Goal: Information Seeking & Learning: Learn about a topic

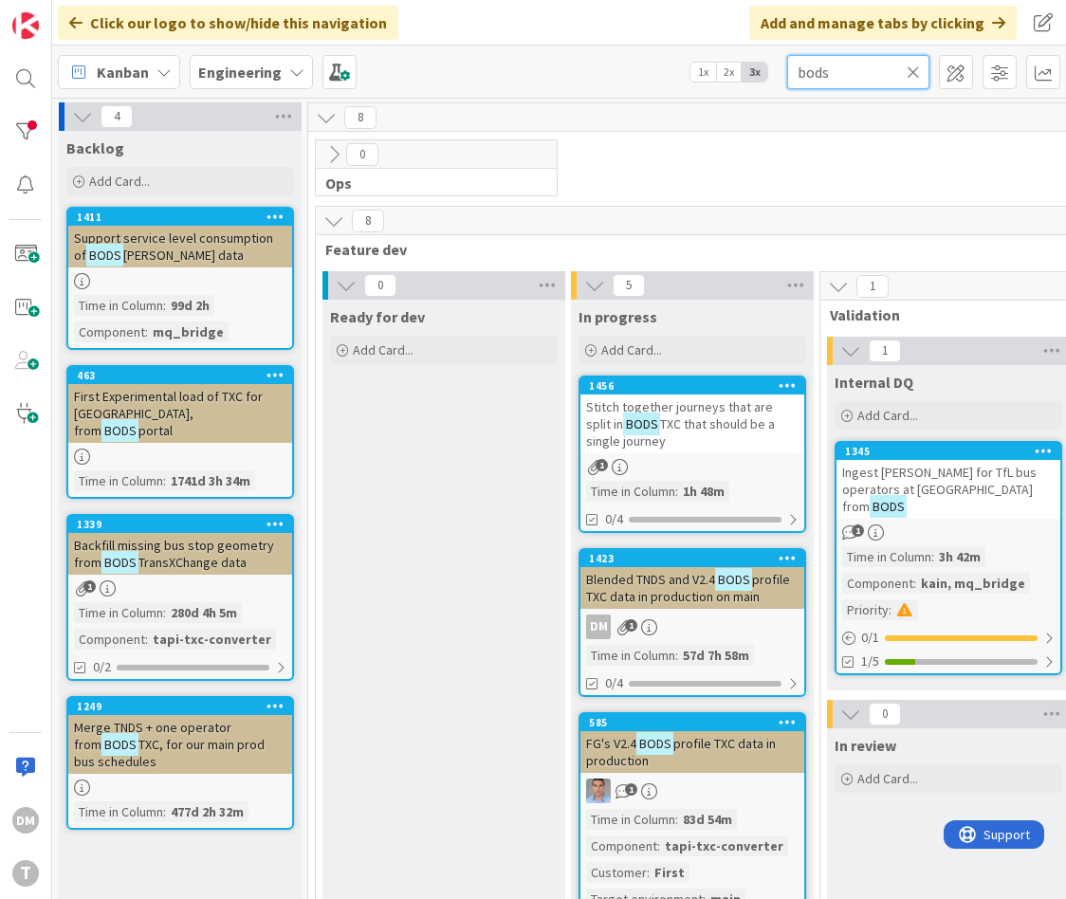
click at [818, 73] on input "bods" at bounding box center [858, 72] width 142 height 34
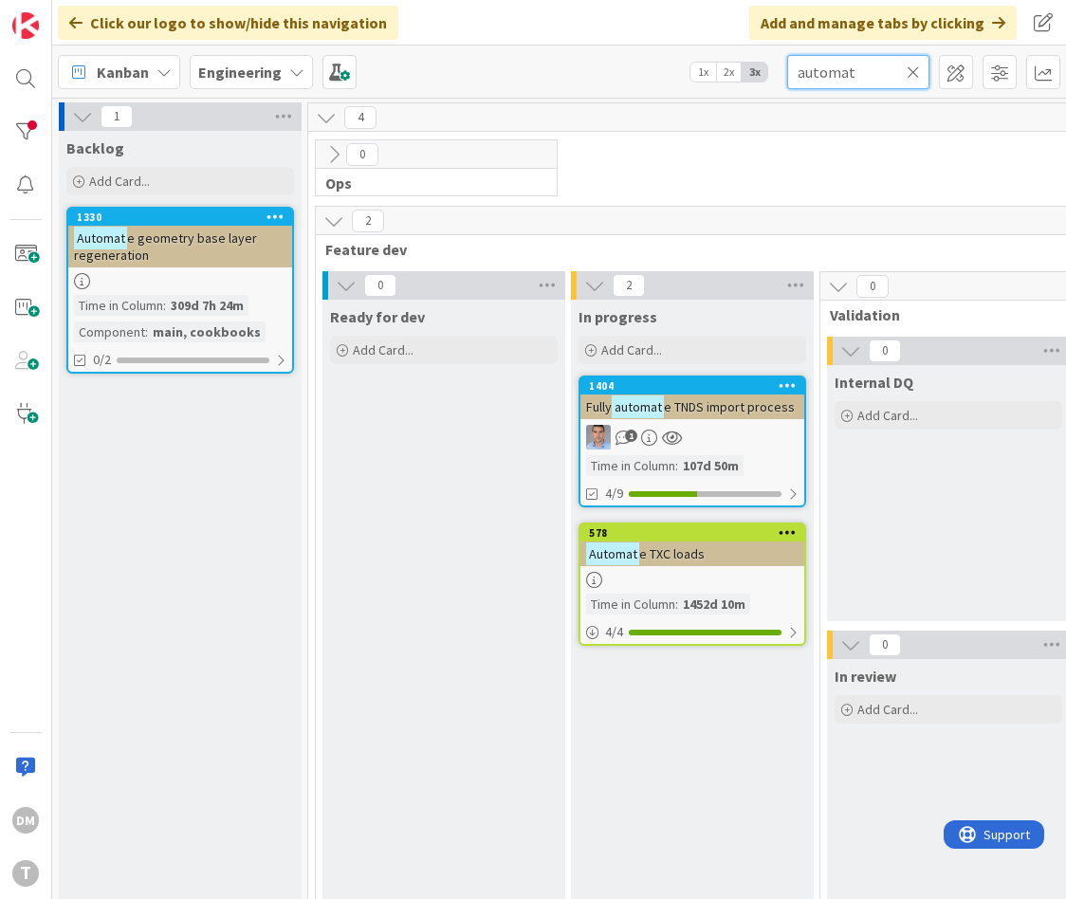
type input "automat"
click at [725, 406] on span "e TNDS import process" at bounding box center [729, 406] width 131 height 17
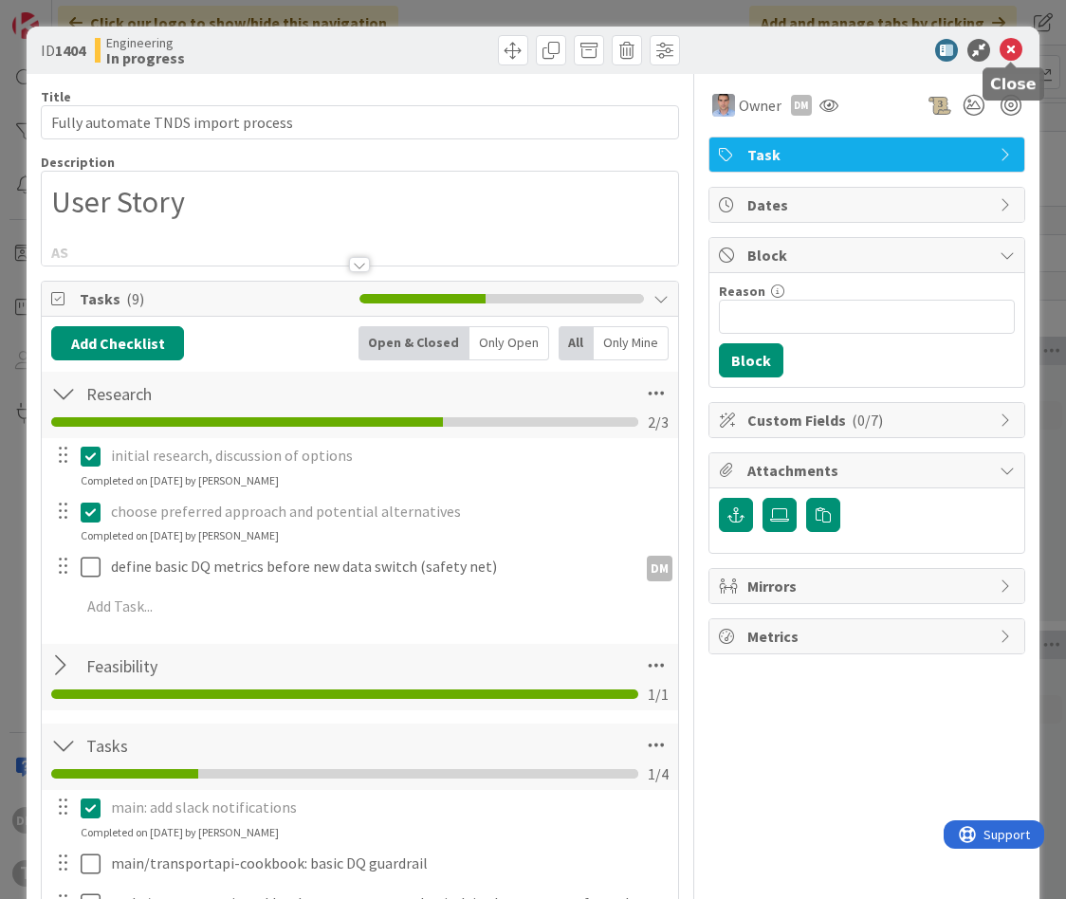
click at [1010, 42] on icon at bounding box center [1011, 50] width 23 height 23
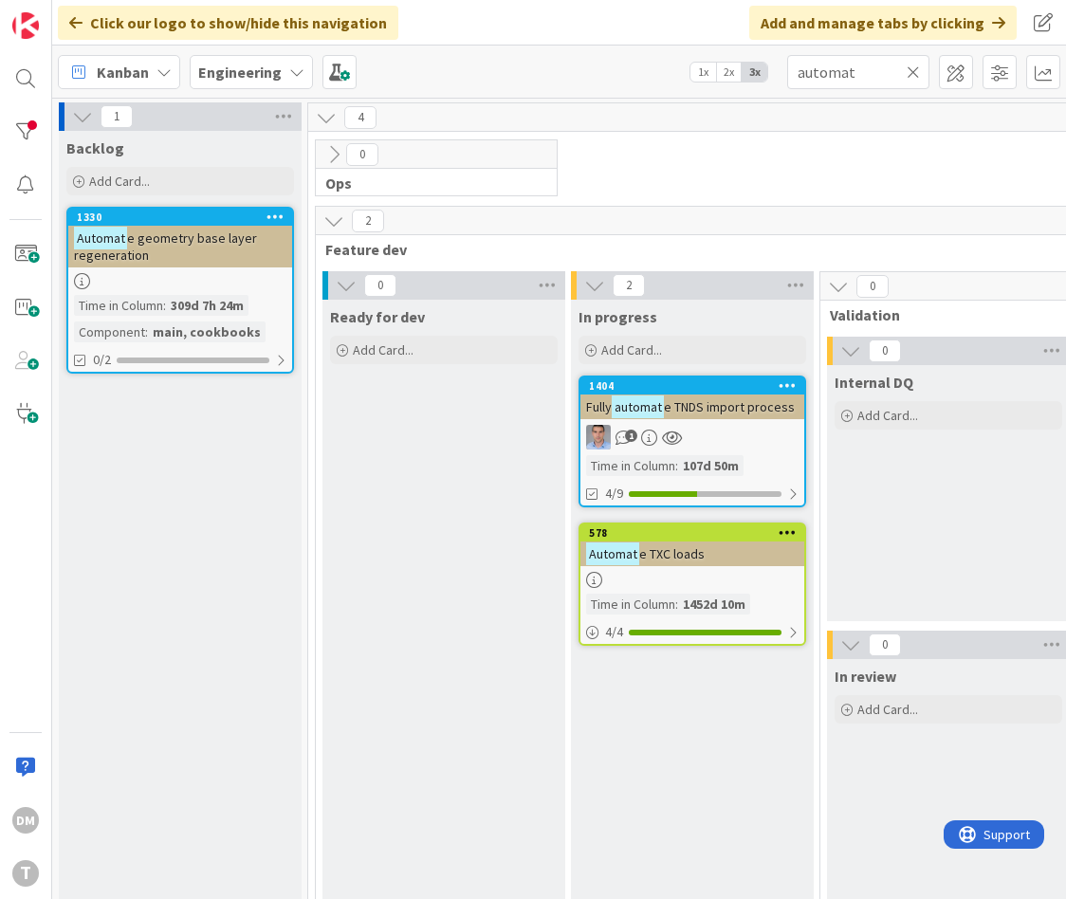
click at [688, 401] on span "e TNDS import process" at bounding box center [729, 406] width 131 height 17
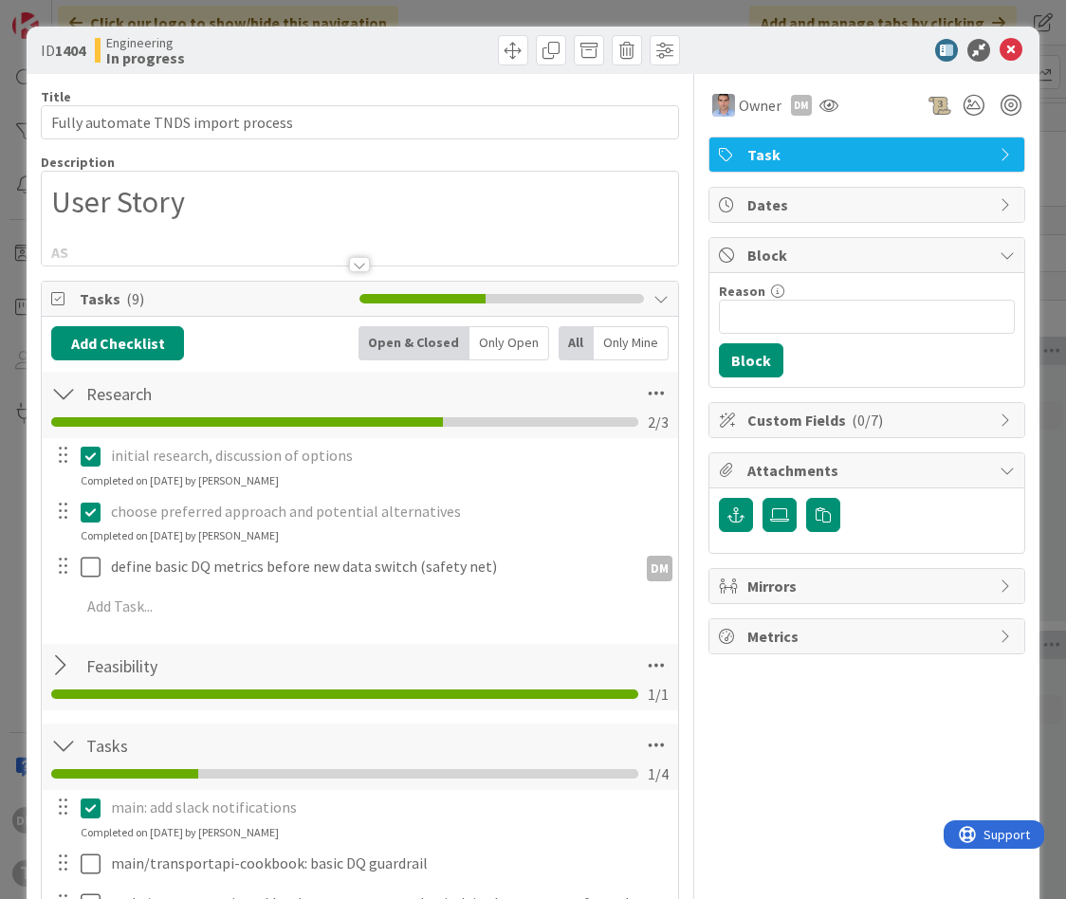
click at [364, 265] on div at bounding box center [359, 264] width 21 height 15
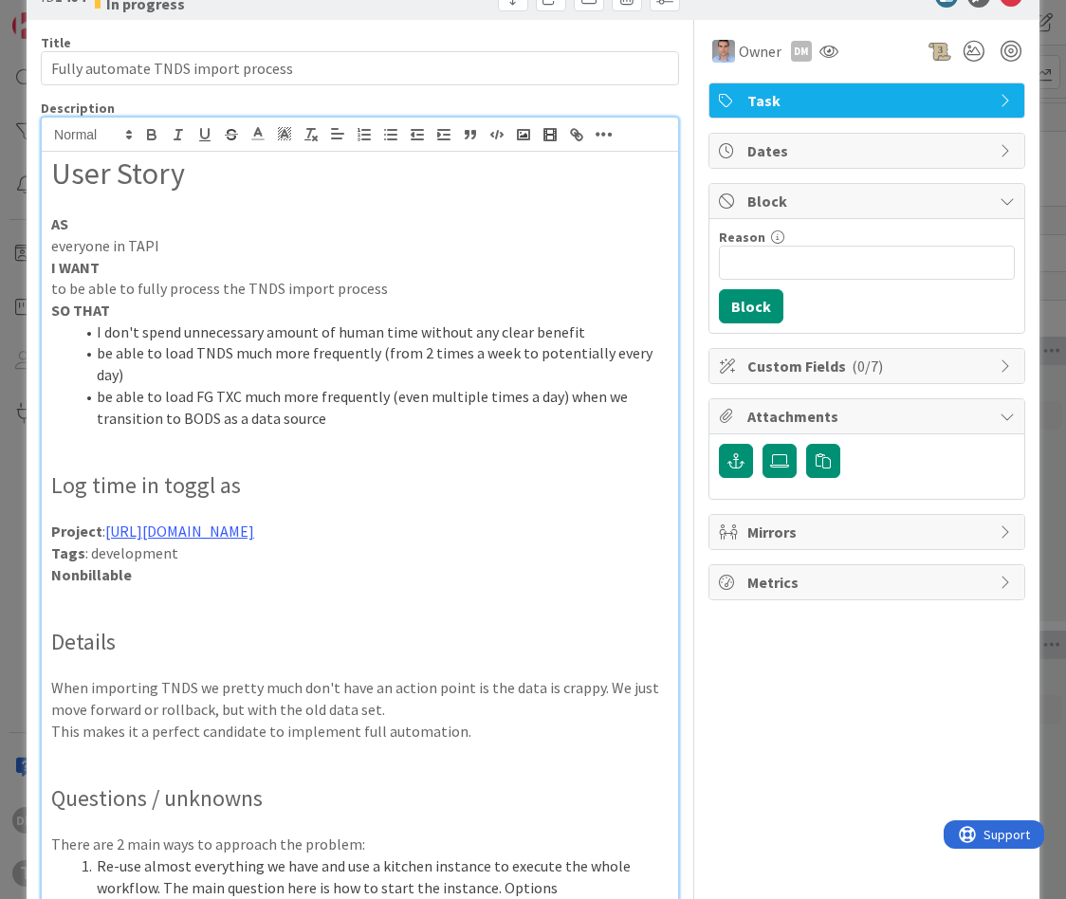
scroll to position [77, 0]
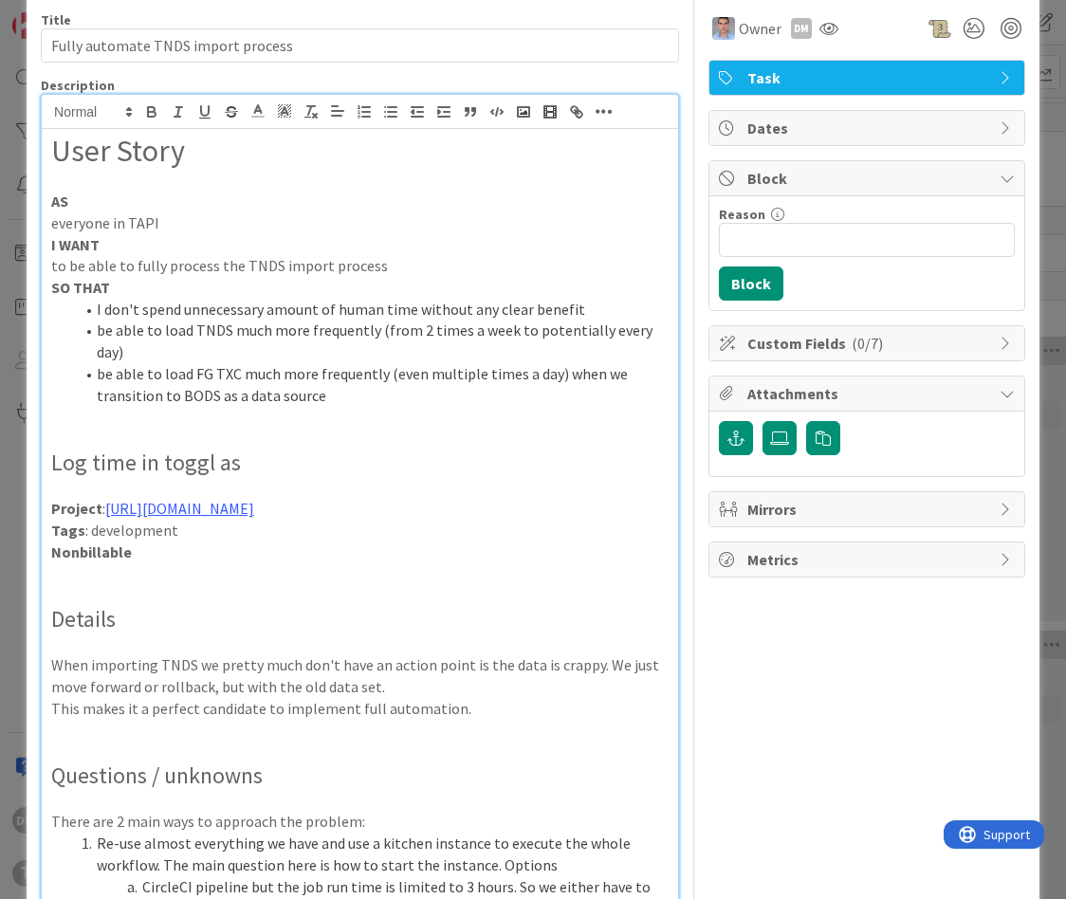
click at [495, 720] on p at bounding box center [360, 731] width 618 height 22
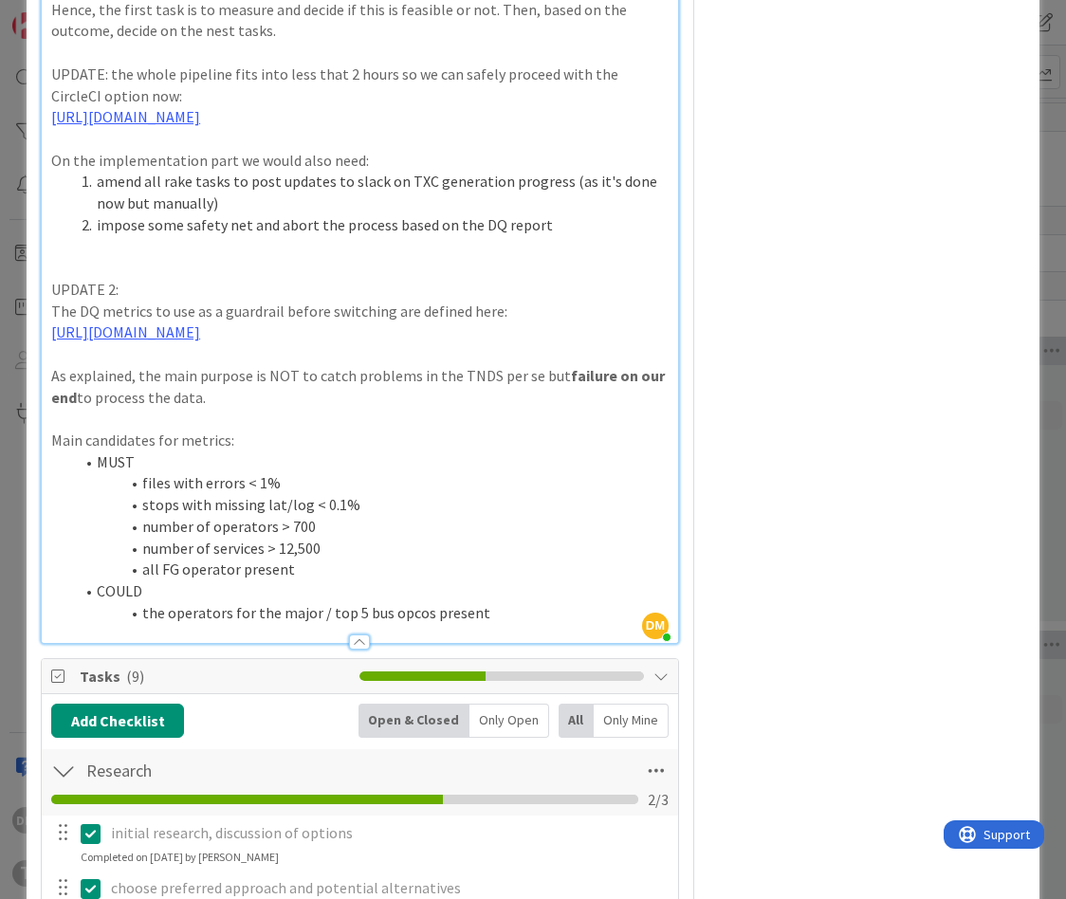
scroll to position [1530, 0]
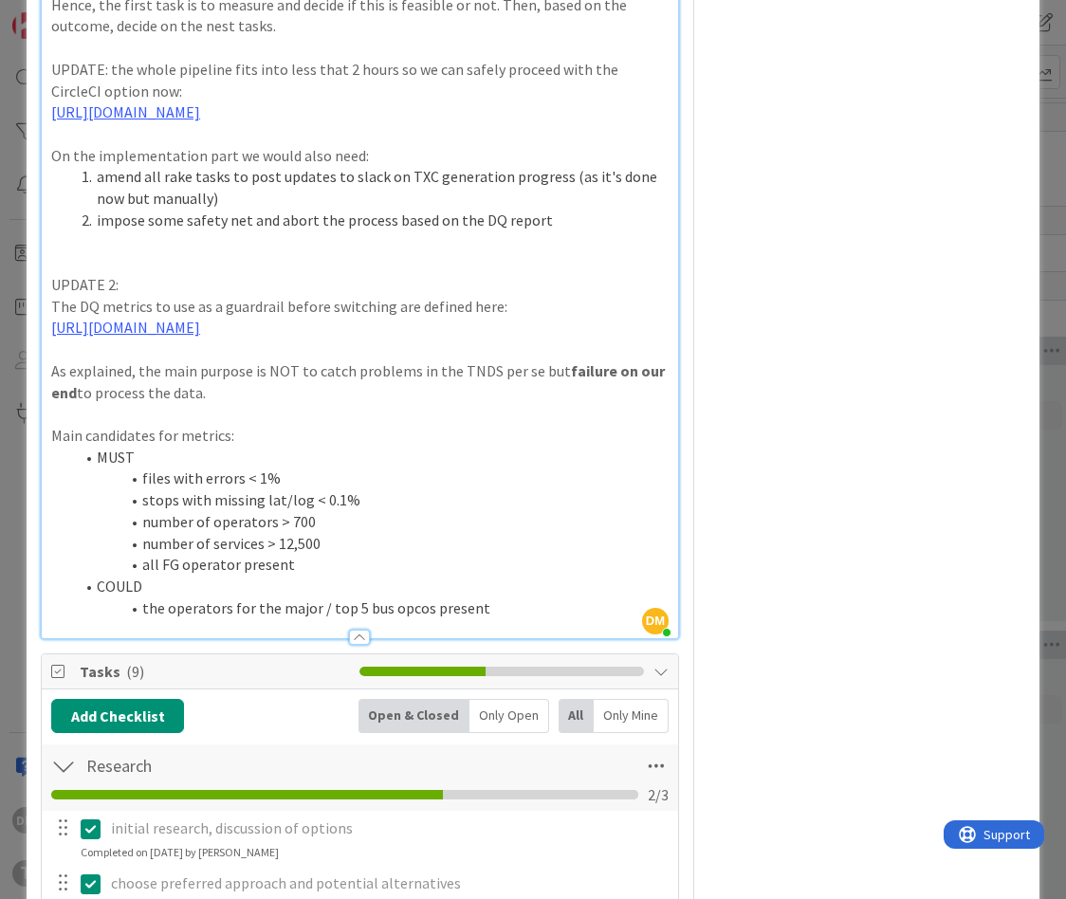
click at [525, 598] on li "the operators for the major / top 5 bus opcos present" at bounding box center [371, 609] width 595 height 22
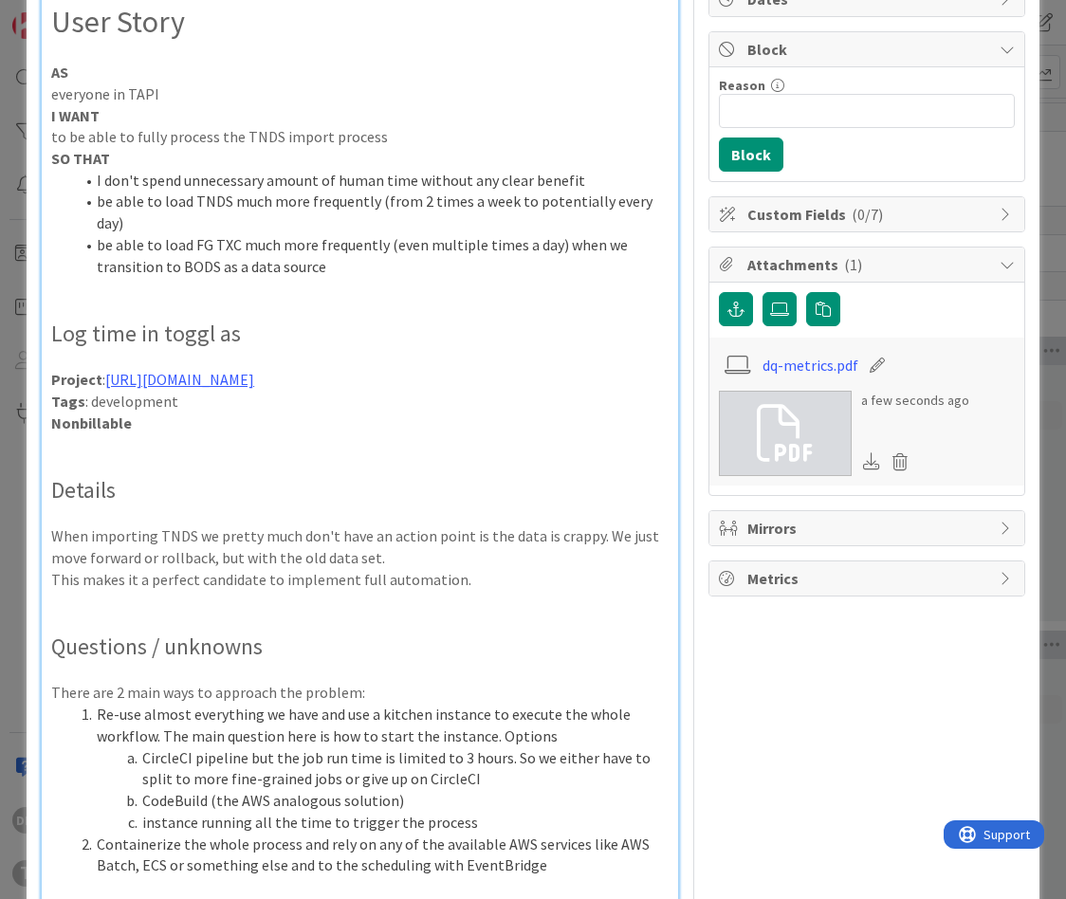
scroll to position [197, 0]
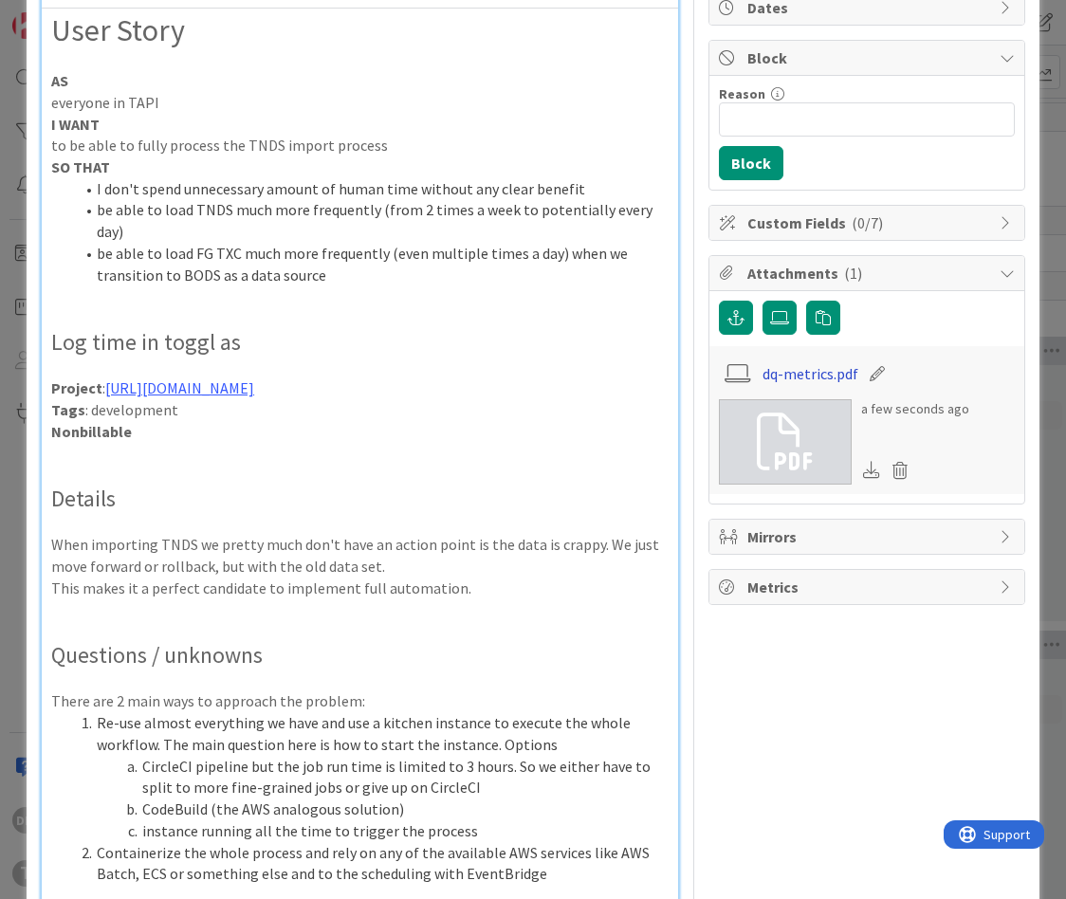
click at [822, 368] on link "dq-metrics.pdf" at bounding box center [811, 373] width 96 height 23
drag, startPoint x: 896, startPoint y: 374, endPoint x: 765, endPoint y: 370, distance: 131.0
click at [765, 370] on div "dq-metrics.pdf" at bounding box center [867, 374] width 296 height 36
copy link "dq-metrics.pdf"
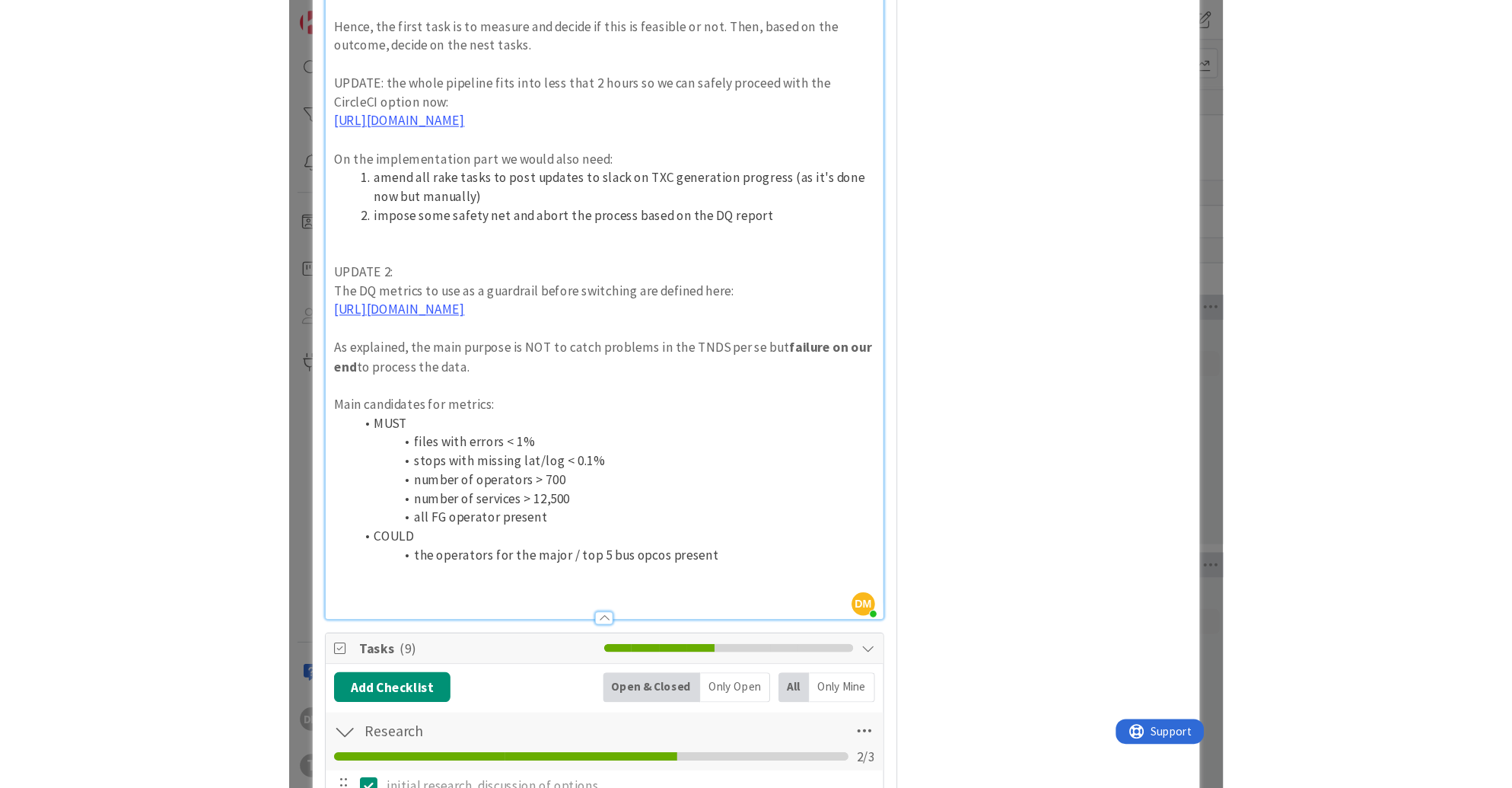
scroll to position [1216, 0]
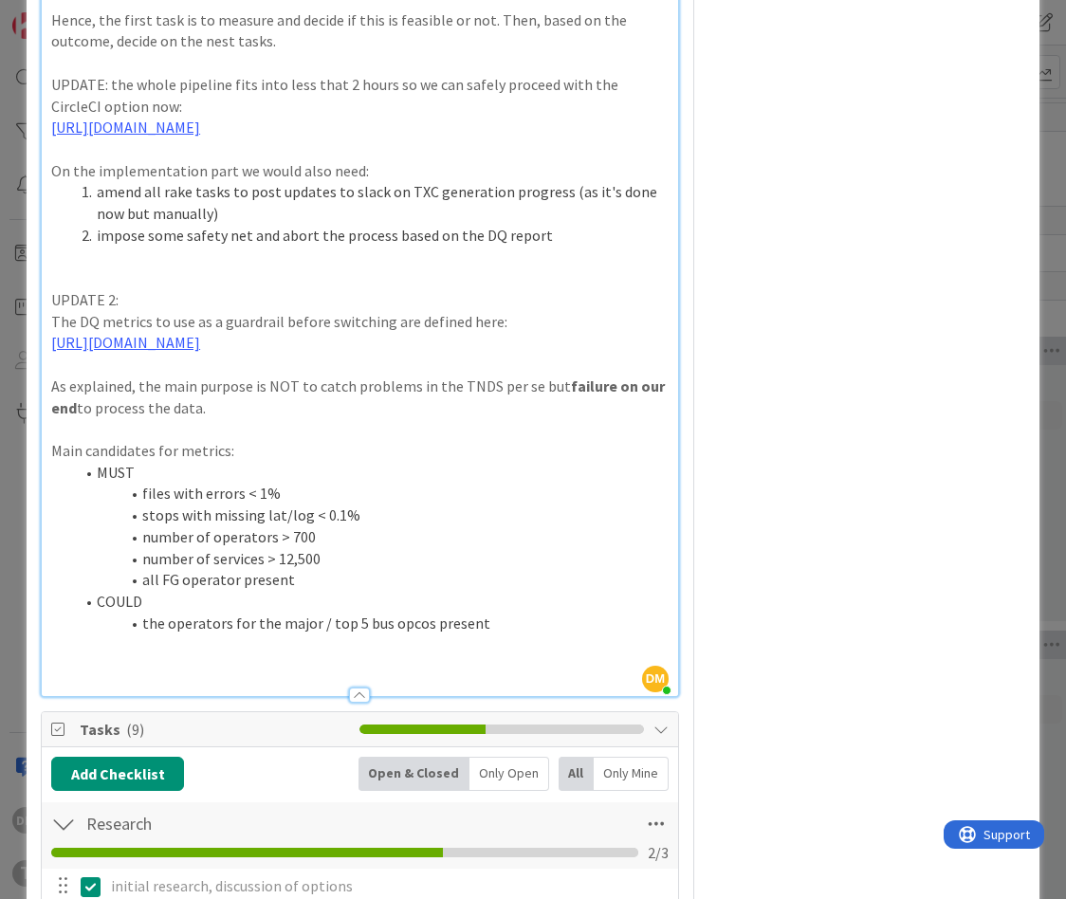
click at [292, 656] on p at bounding box center [360, 667] width 618 height 22
click at [422, 635] on p at bounding box center [360, 646] width 618 height 22
drag, startPoint x: 386, startPoint y: 648, endPoint x: 255, endPoint y: 637, distance: 131.4
click at [255, 656] on p "Updated proposed metrics here dq-metrics.pdf" at bounding box center [360, 667] width 618 height 22
copy link "dq-metrics.pdf"
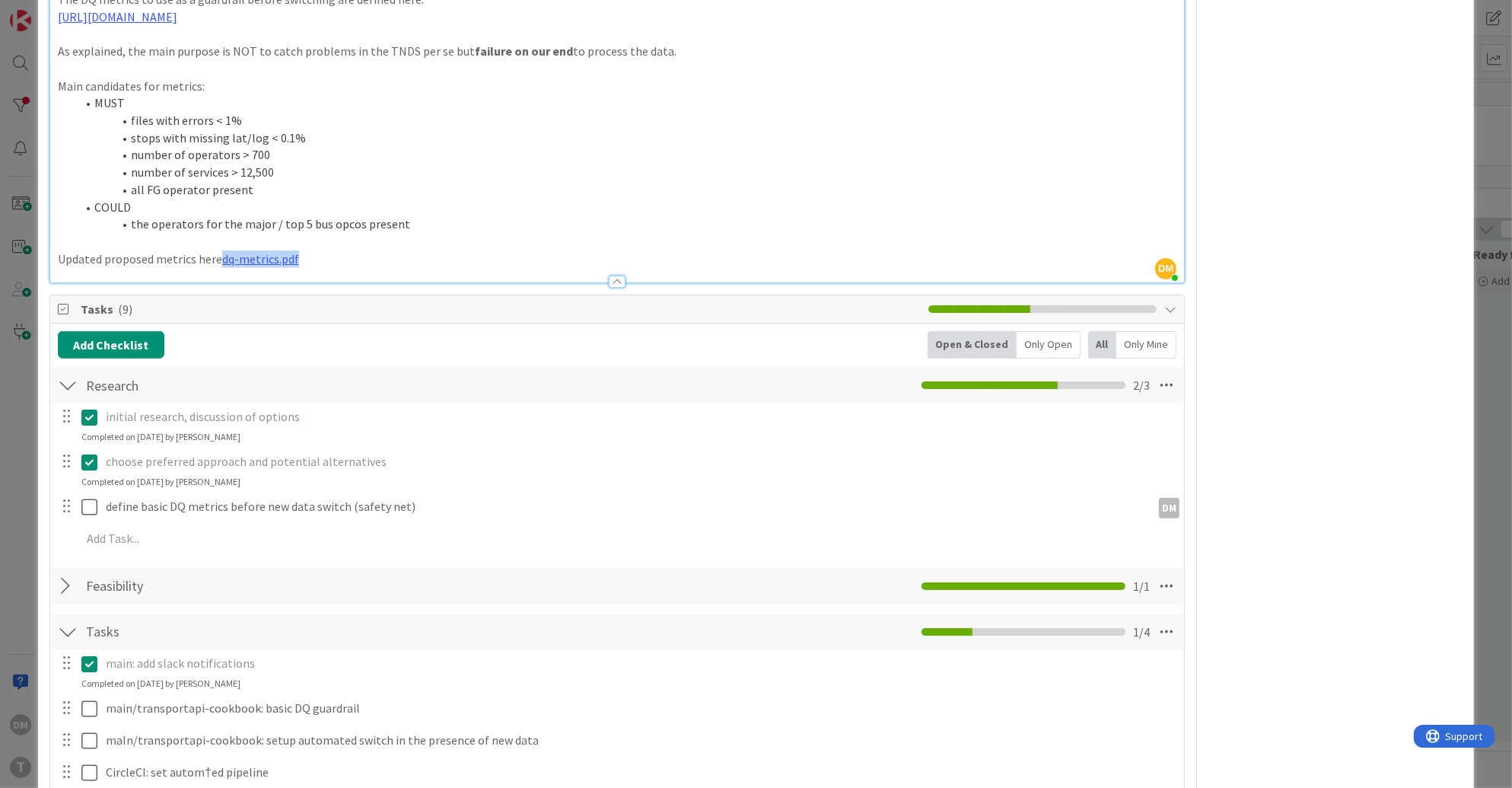
scroll to position [1009, 0]
